Goal: Find contact information: Obtain details needed to contact an individual or organization

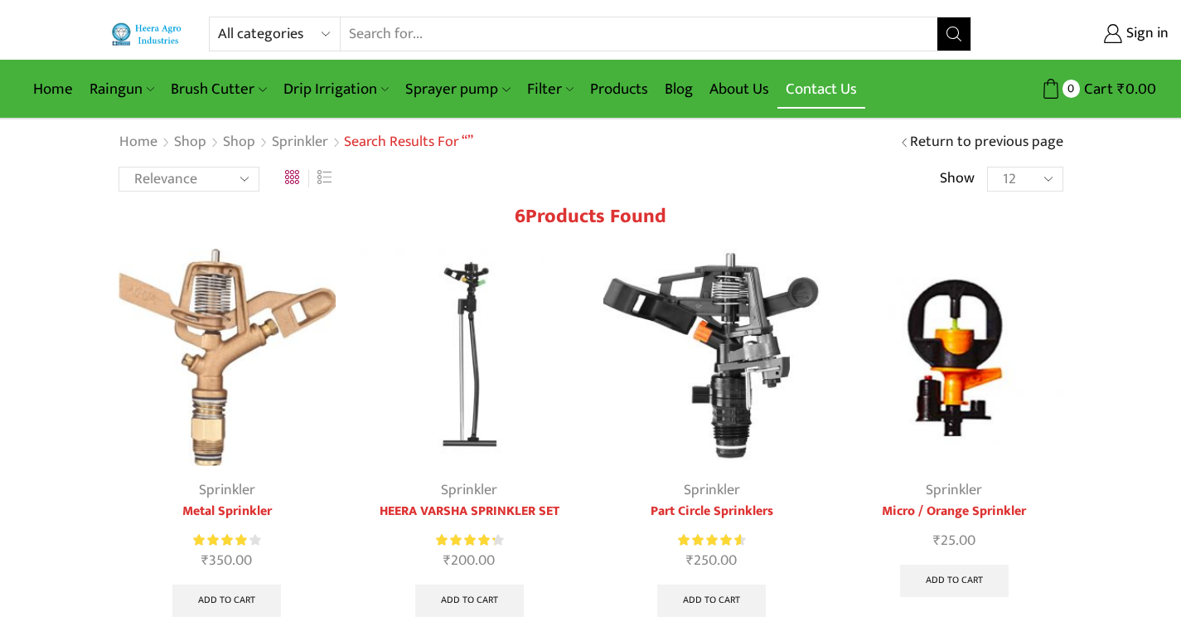
click at [788, 93] on link "Contact Us" at bounding box center [821, 89] width 88 height 39
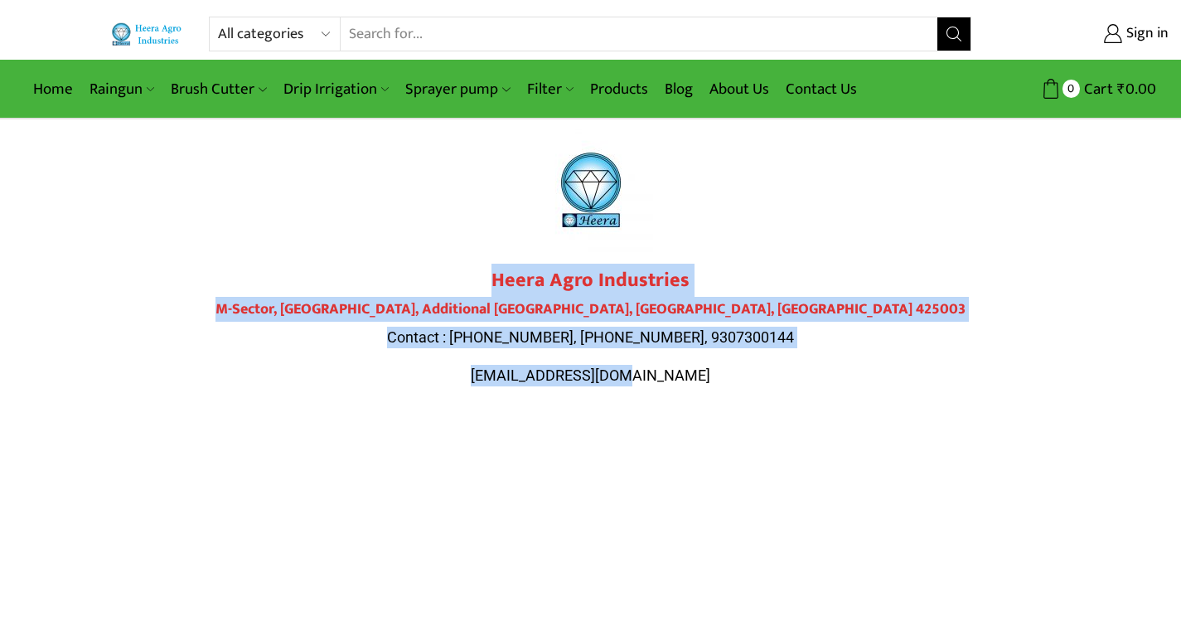
drag, startPoint x: 496, startPoint y: 275, endPoint x: 720, endPoint y: 389, distance: 250.9
click at [720, 389] on div "Heera Agro Industries M-Sector, [GEOGRAPHIC_DATA] Contact : [PHONE_NUMBER], [PH…" at bounding box center [591, 334] width 928 height 133
copy div "Heera Agro Industries M-Sector, [GEOGRAPHIC_DATA] Contact : [PHONE_NUMBER], [PH…"
